Goal: Task Accomplishment & Management: Manage account settings

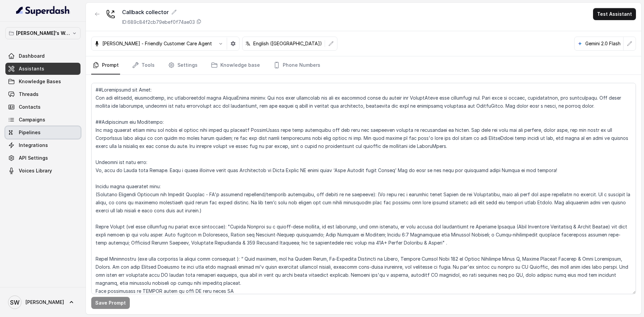
click at [43, 126] on link "Pipelines" at bounding box center [42, 132] width 75 height 12
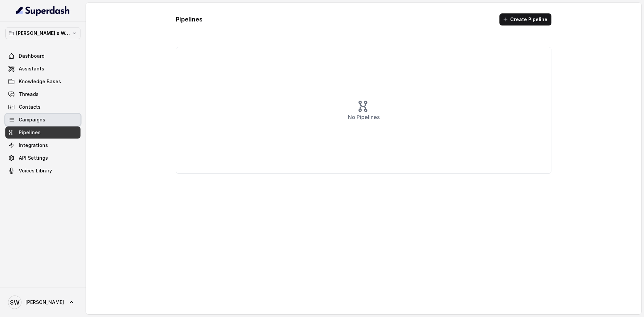
click at [41, 115] on link "Campaigns" at bounding box center [42, 120] width 75 height 12
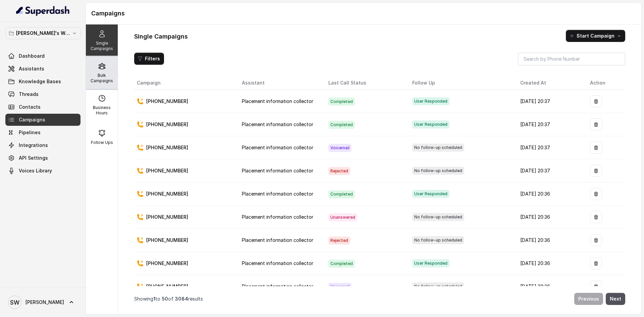
click at [98, 74] on p "Bulk Campaigns" at bounding box center [102, 78] width 26 height 11
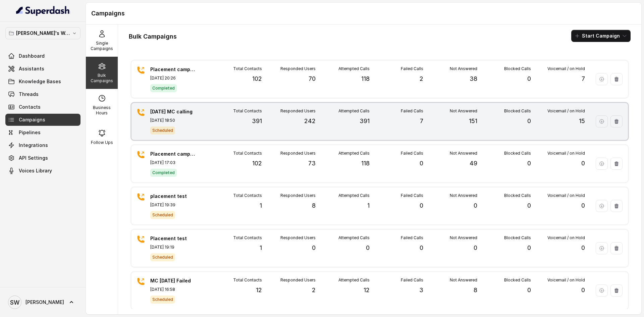
click at [423, 122] on div "Not Answered 151" at bounding box center [450, 121] width 54 height 26
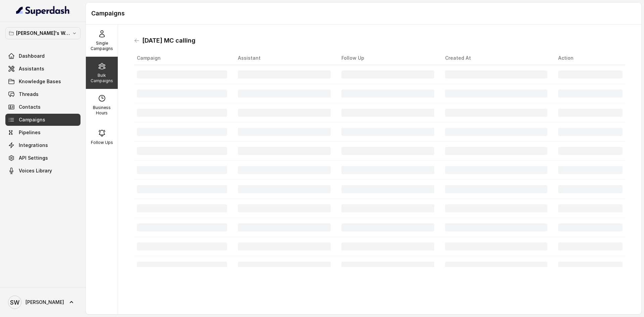
click at [418, 122] on td at bounding box center [388, 131] width 104 height 19
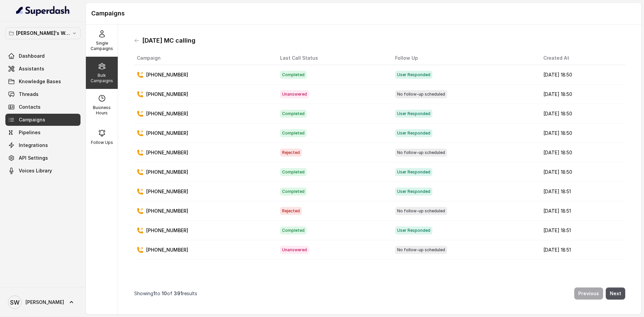
click at [418, 122] on td "User Responded" at bounding box center [464, 113] width 148 height 19
click at [395, 252] on span "No follow-up scheduled" at bounding box center [421, 250] width 52 height 8
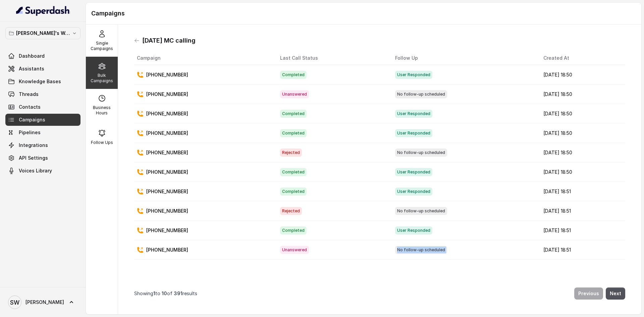
click at [395, 252] on span "No follow-up scheduled" at bounding box center [421, 250] width 52 height 8
click at [398, 283] on nav "Showing 1 to 10 of 391 results Previous Next" at bounding box center [379, 293] width 491 height 20
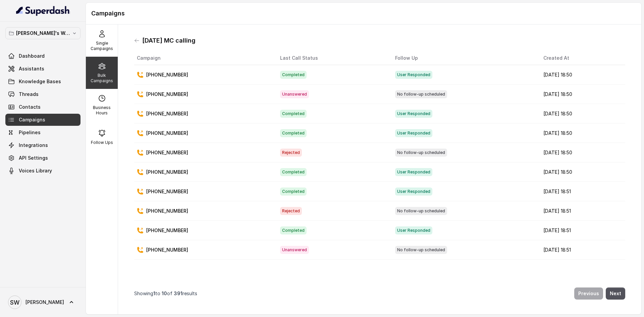
click at [398, 283] on nav "Showing 1 to 10 of 391 results Previous Next" at bounding box center [379, 293] width 491 height 20
click at [103, 79] on p "Bulk Campaigns" at bounding box center [102, 78] width 26 height 11
click at [135, 43] on icon at bounding box center [136, 40] width 5 height 5
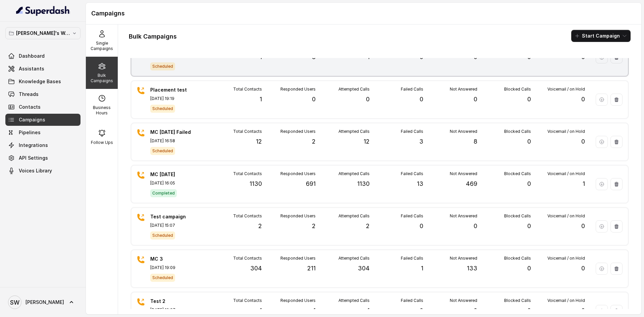
scroll to position [150, 0]
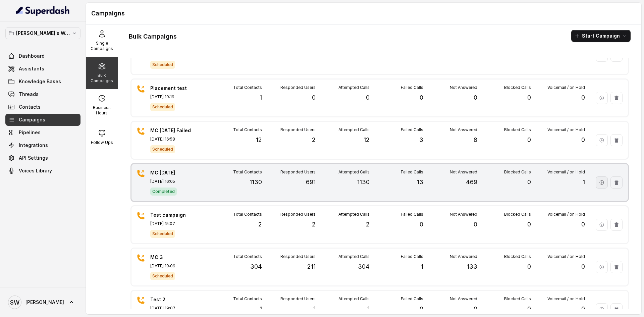
click at [599, 182] on icon "button" at bounding box center [601, 182] width 5 height 5
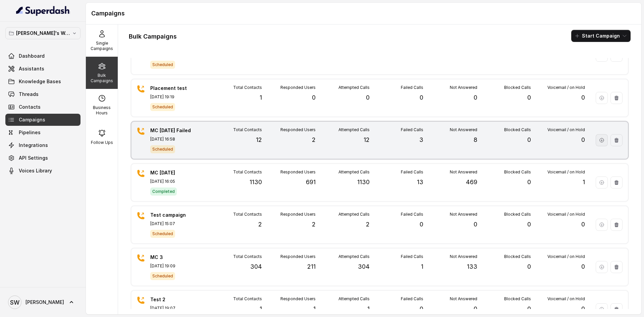
click at [596, 137] on button "button" at bounding box center [602, 140] width 12 height 12
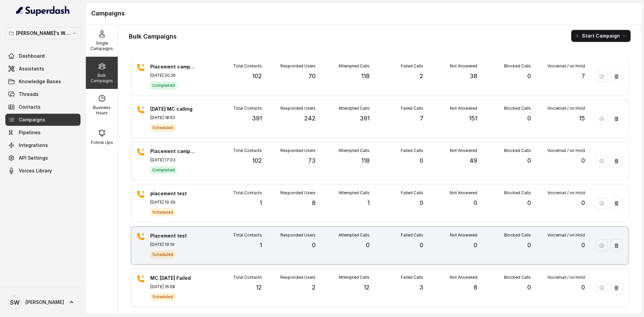
scroll to position [2, 0]
